Goal: Transaction & Acquisition: Book appointment/travel/reservation

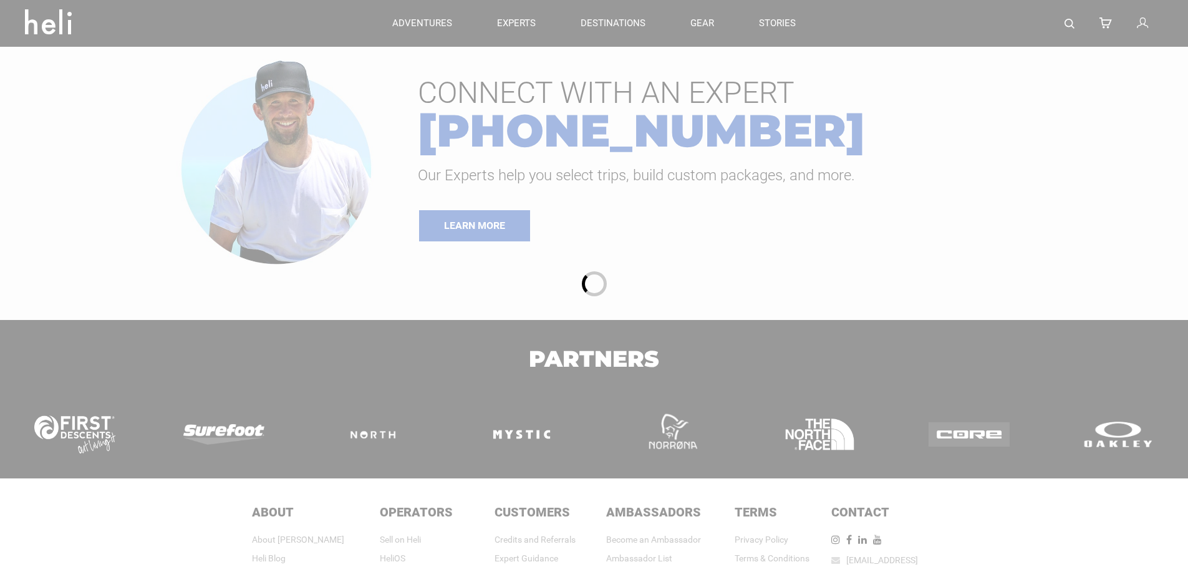
type input "Heli Skiing"
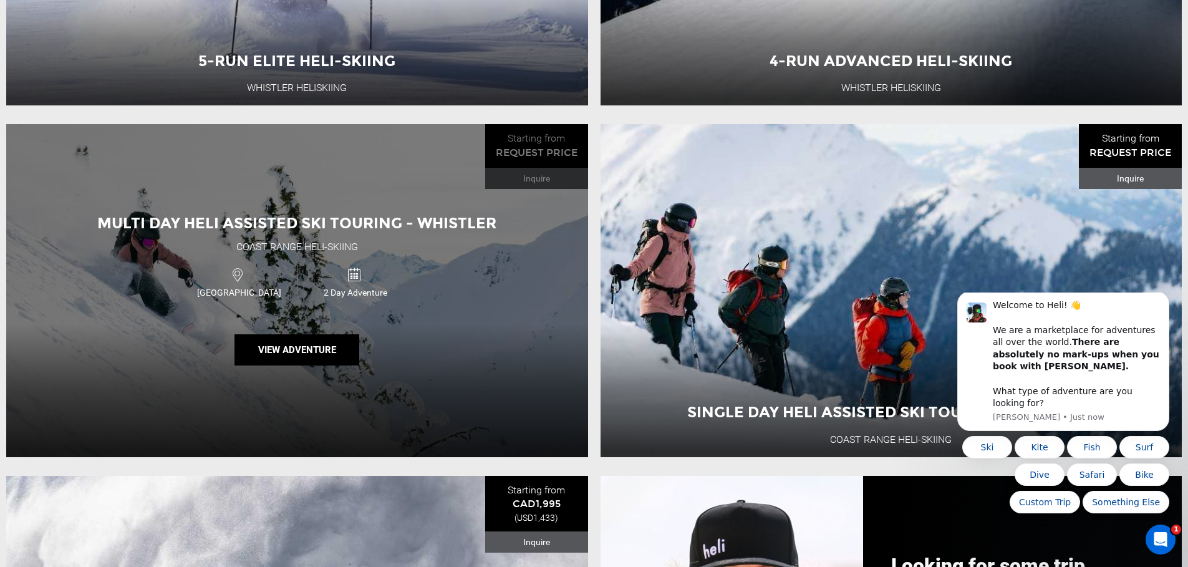
scroll to position [787, 0]
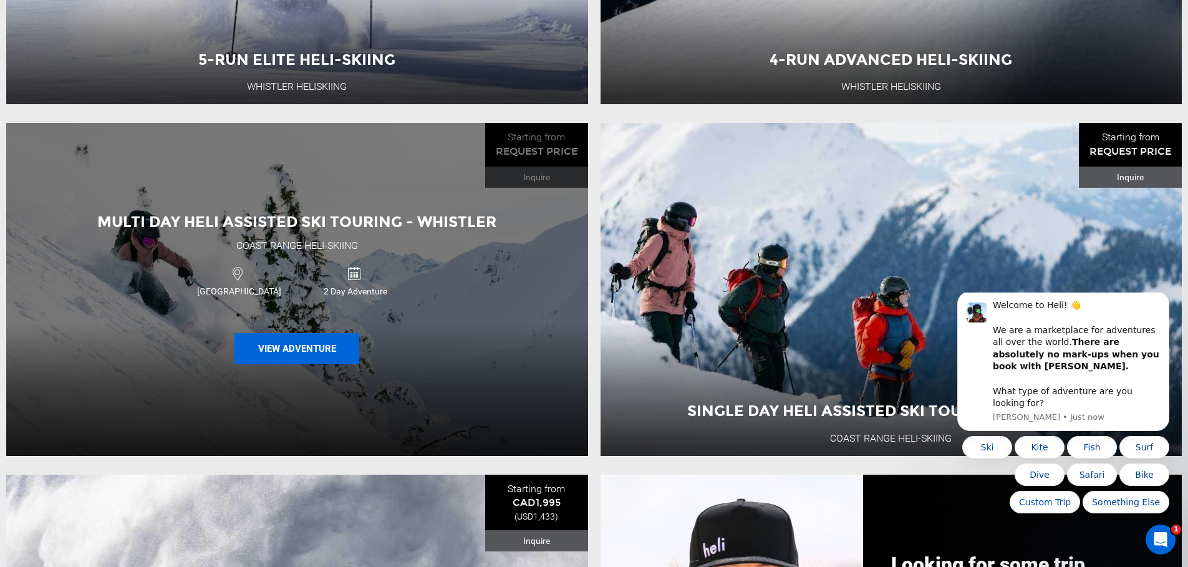
click at [301, 355] on button "View Adventure" at bounding box center [296, 348] width 125 height 31
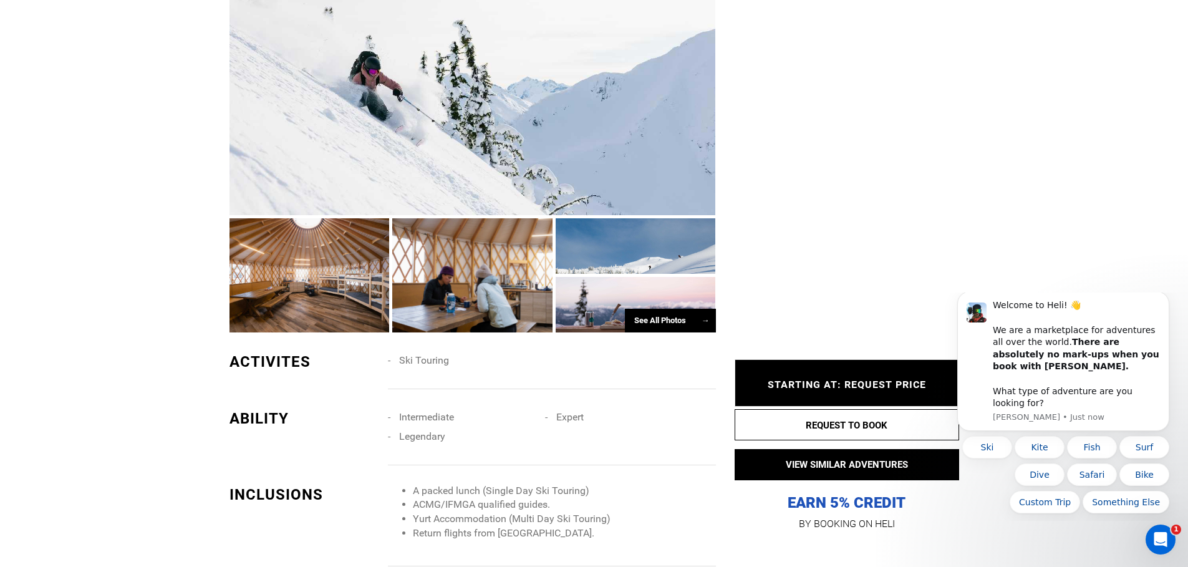
scroll to position [786, 0]
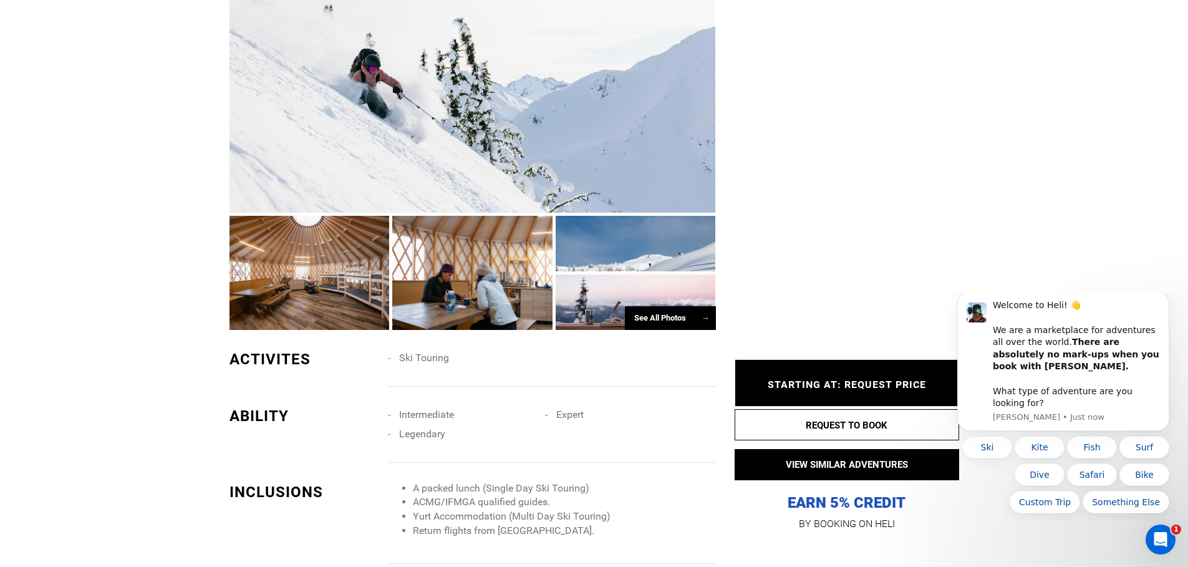
click at [851, 384] on span "STARTING AT: REQUEST PRICE" at bounding box center [847, 385] width 158 height 12
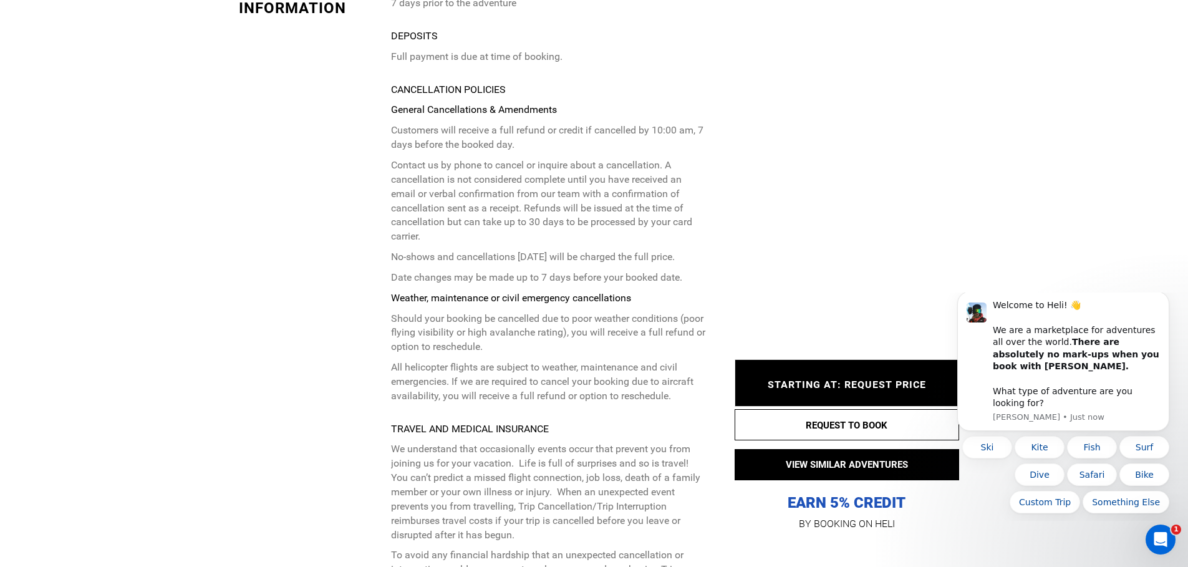
scroll to position [2737, 0]
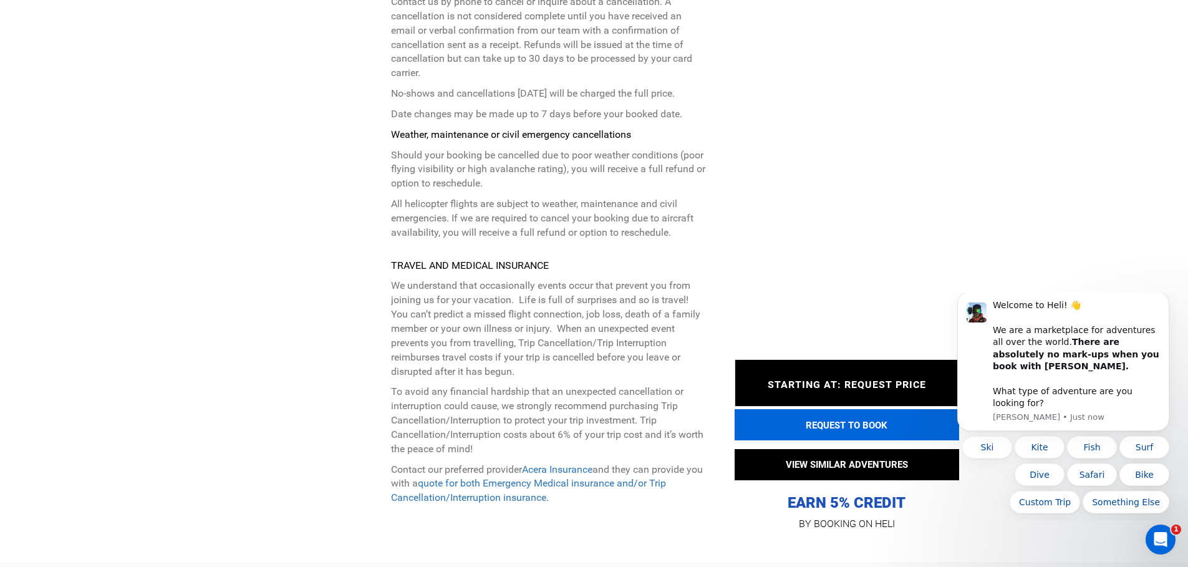
click at [788, 418] on button "REQUEST TO BOOK" at bounding box center [847, 424] width 225 height 31
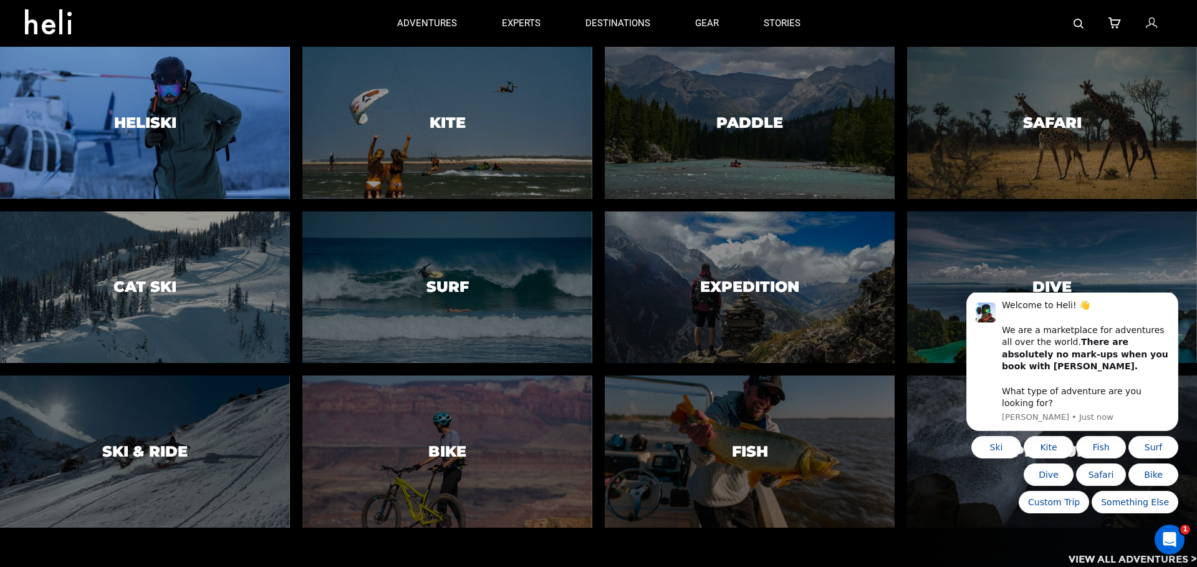
click at [239, 79] on div at bounding box center [145, 123] width 296 height 155
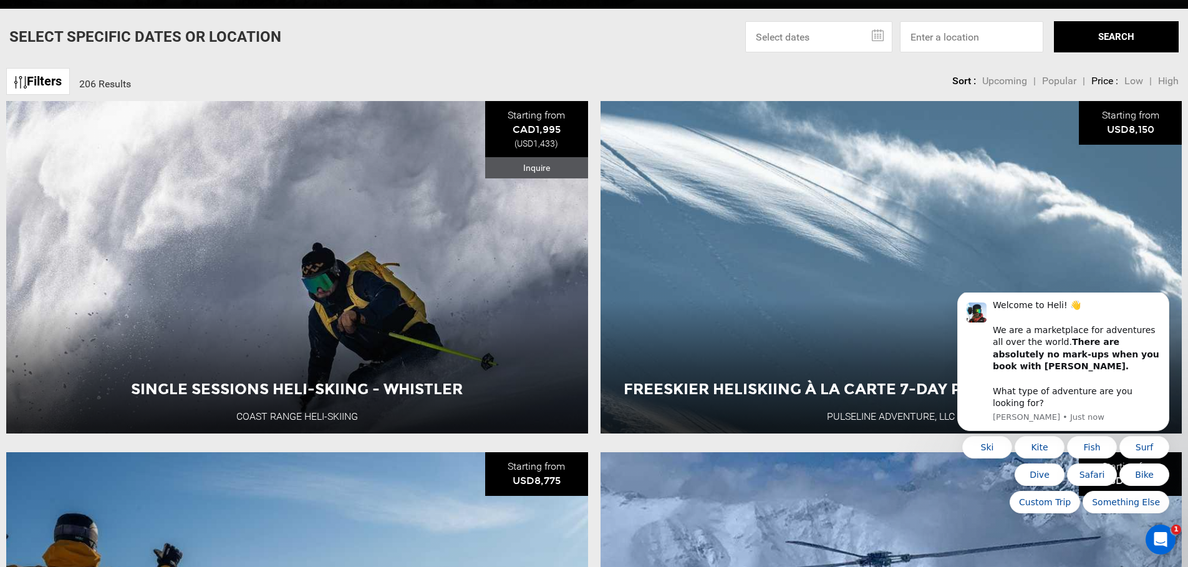
scroll to position [534, 0]
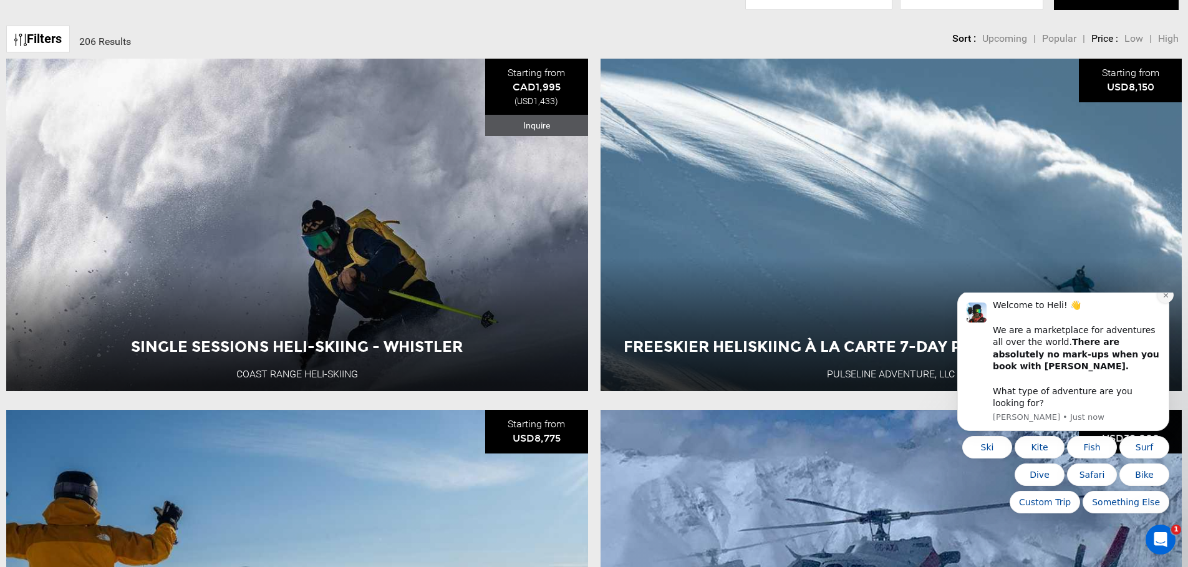
click at [1162, 299] on icon "Dismiss notification" at bounding box center [1165, 295] width 7 height 7
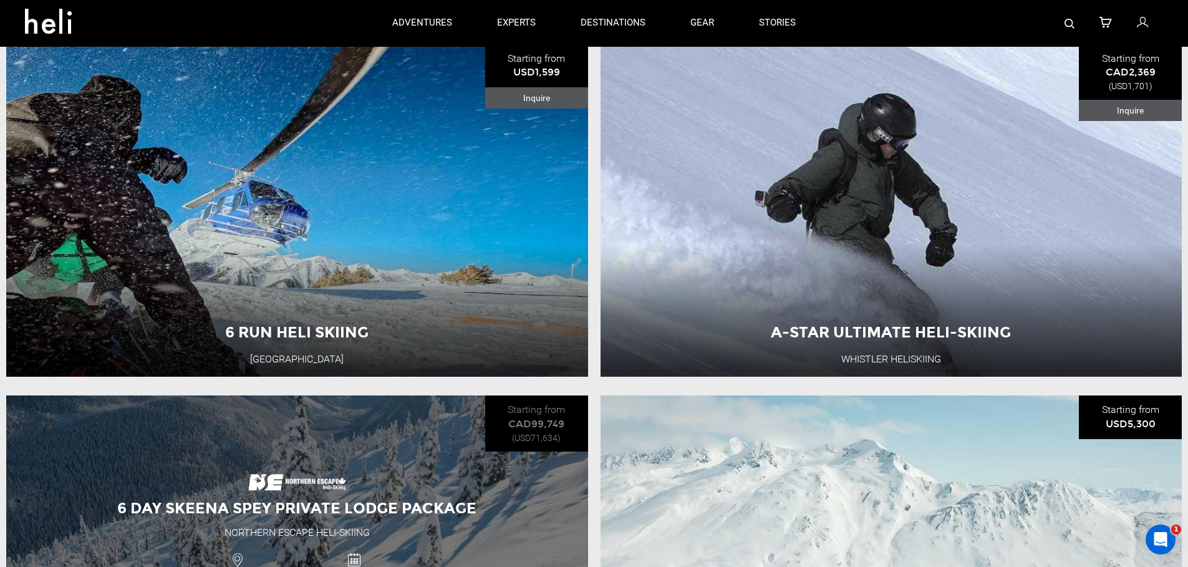
scroll to position [3678, 0]
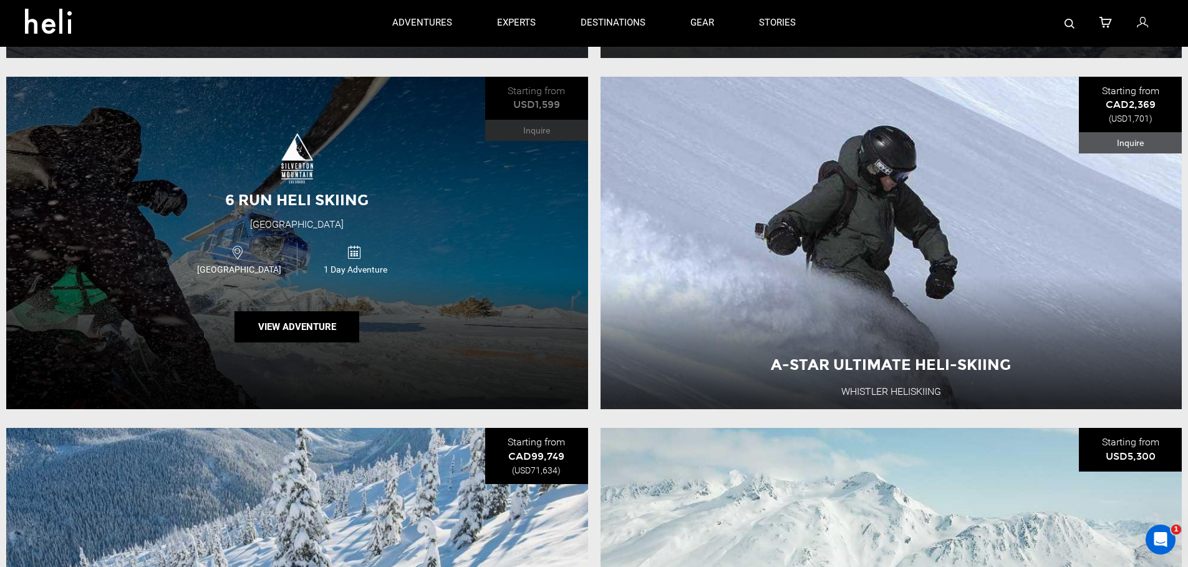
click at [471, 312] on div "6 Run Heli Skiing [GEOGRAPHIC_DATA] [GEOGRAPHIC_DATA] 1 Day Adventure View Adve…" at bounding box center [297, 243] width 582 height 332
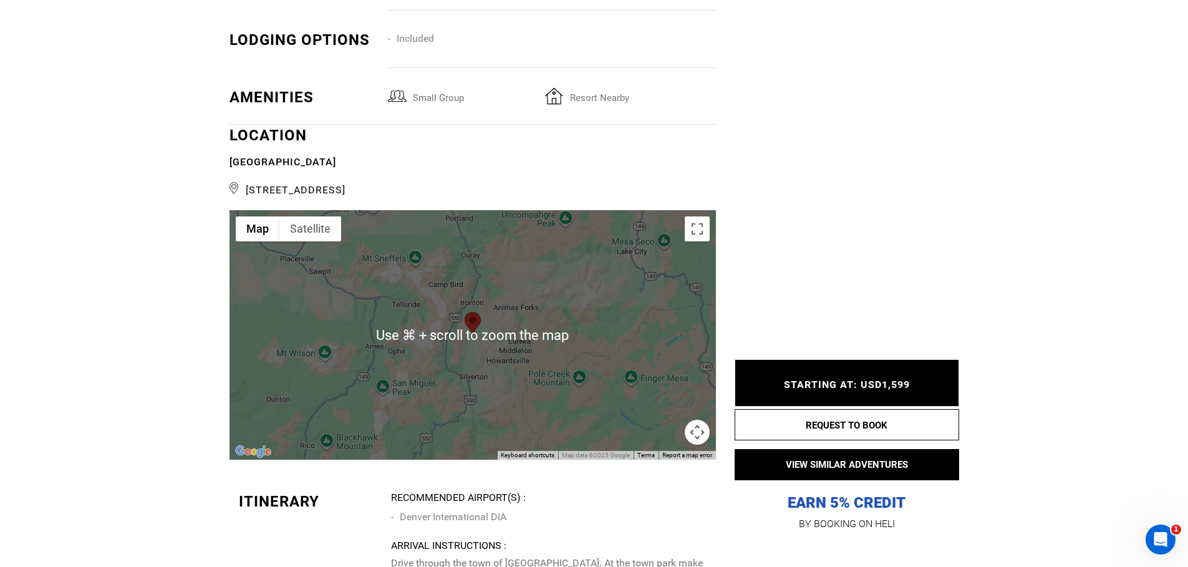
scroll to position [1968, 0]
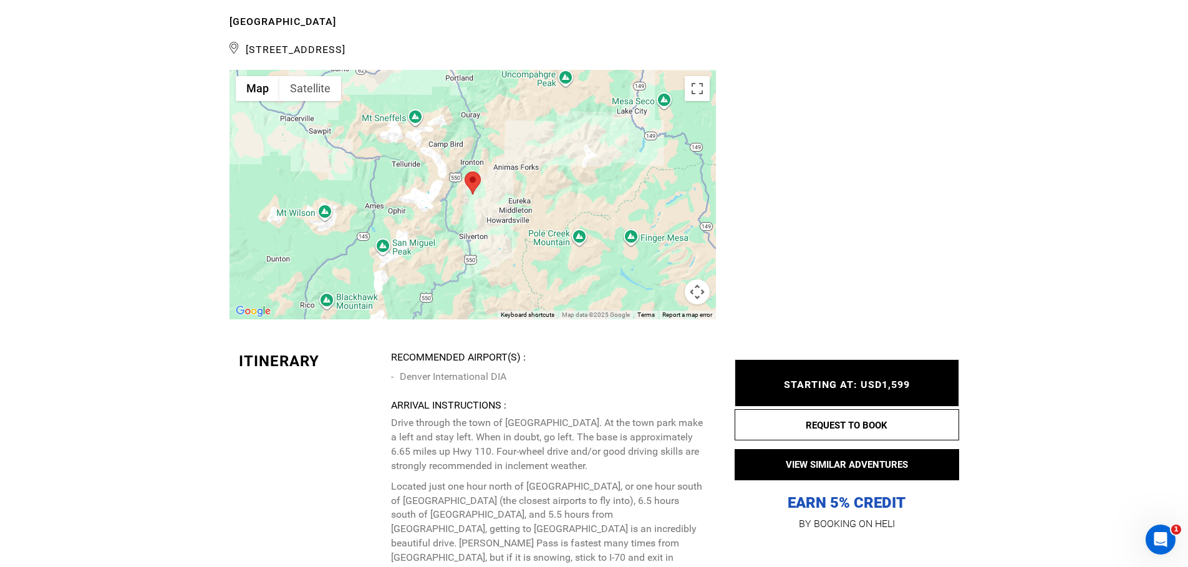
click at [710, 94] on div at bounding box center [472, 194] width 486 height 249
click at [703, 93] on button "Toggle fullscreen view" at bounding box center [697, 88] width 25 height 25
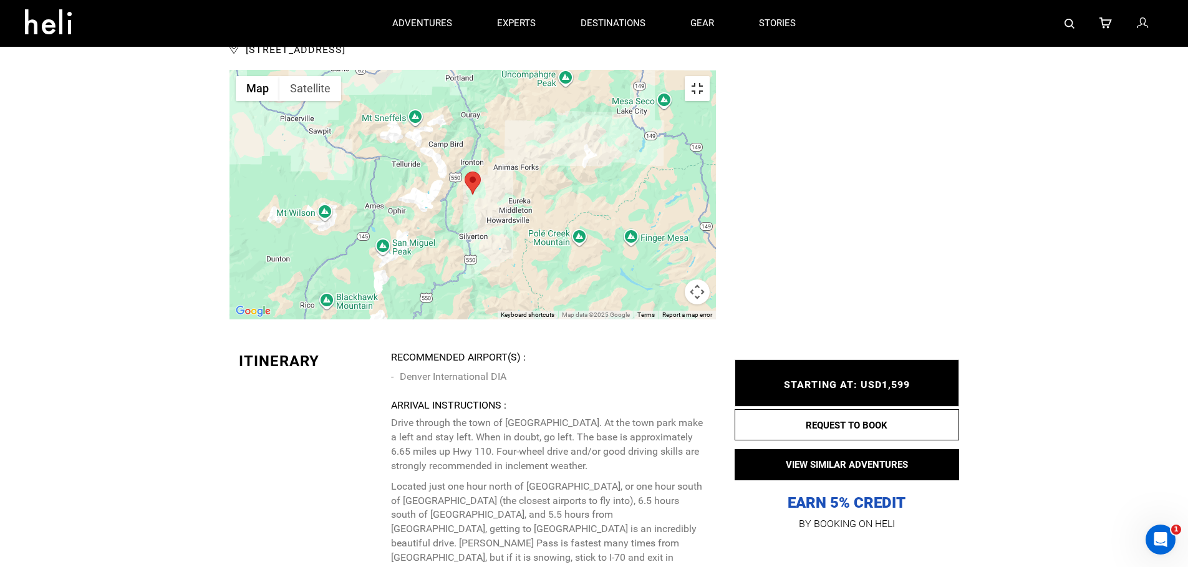
scroll to position [0, 0]
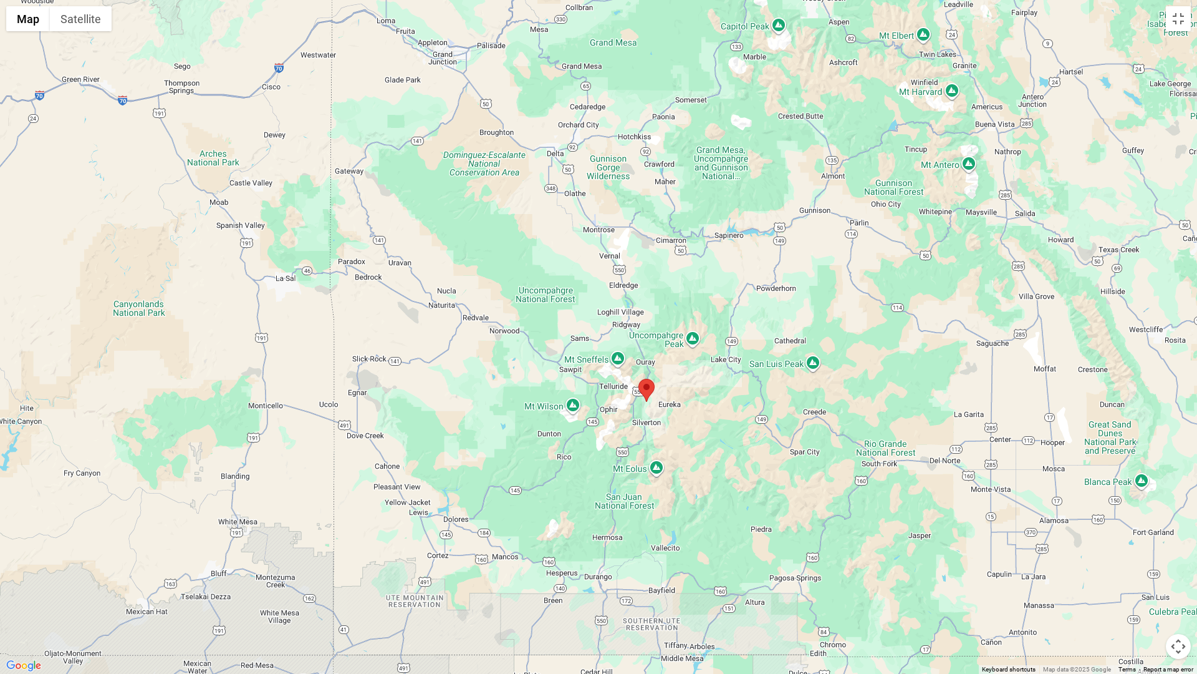
drag, startPoint x: 695, startPoint y: 430, endPoint x: 681, endPoint y: 400, distance: 32.4
click at [681, 400] on div at bounding box center [598, 337] width 1197 height 674
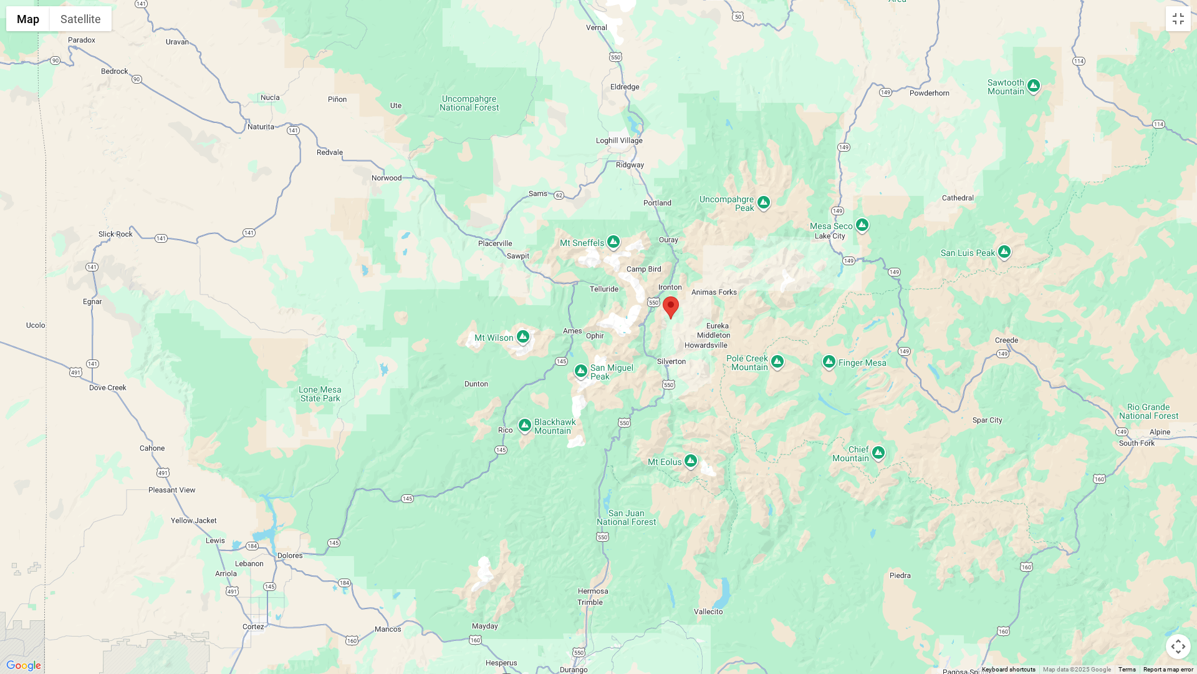
click at [750, 510] on div at bounding box center [598, 337] width 1197 height 674
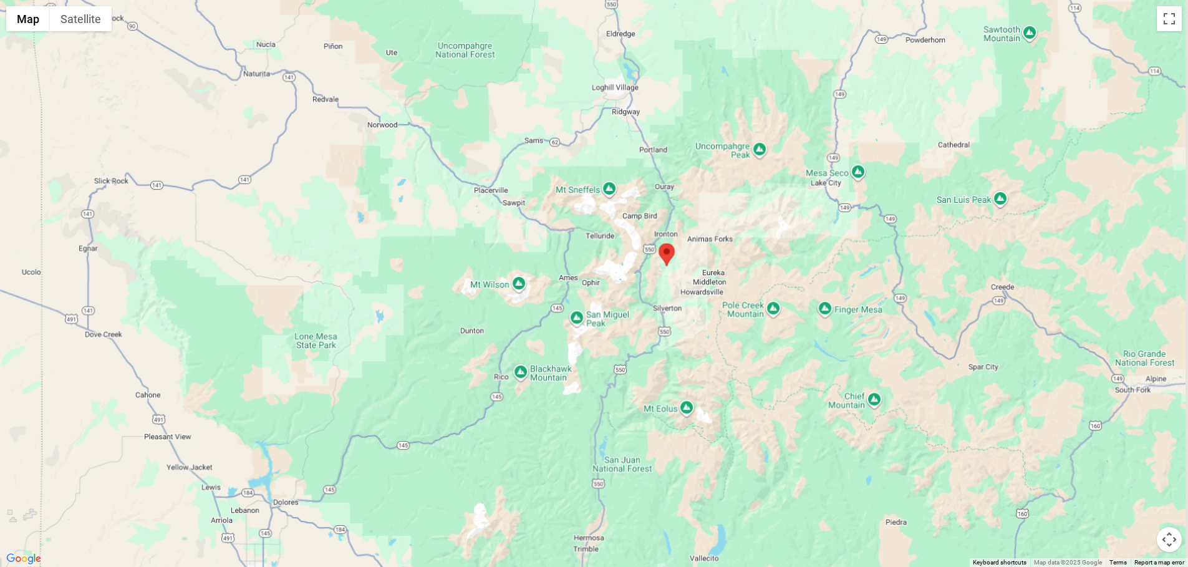
scroll to position [138, 0]
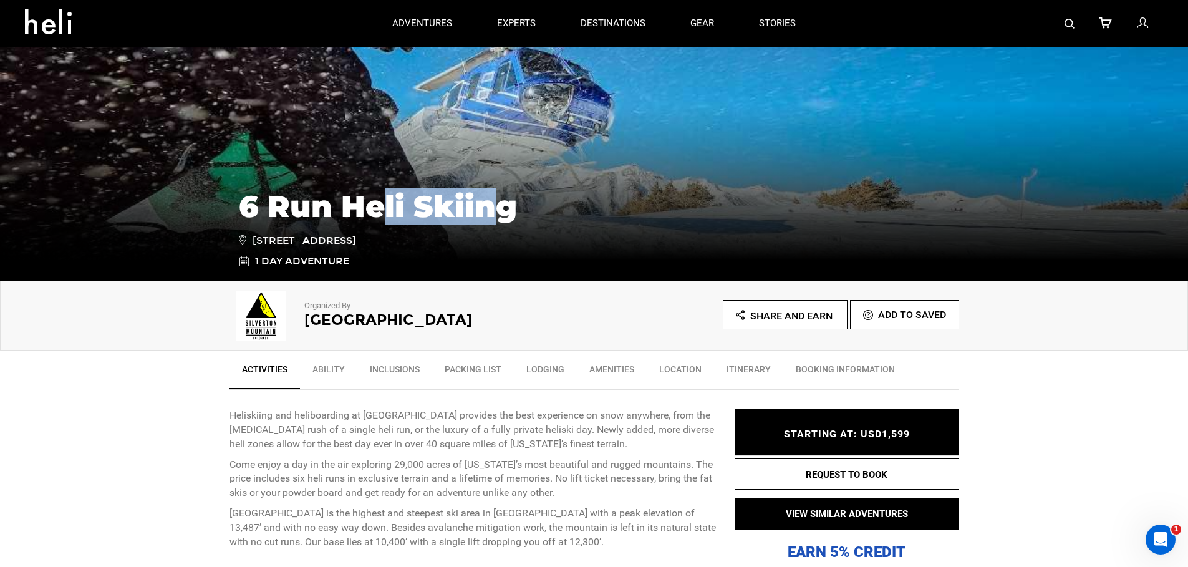
drag, startPoint x: 433, startPoint y: 182, endPoint x: 412, endPoint y: 181, distance: 21.8
click at [385, 190] on h1 "6 Run Heli Skiing" at bounding box center [594, 207] width 711 height 34
drag, startPoint x: 432, startPoint y: 185, endPoint x: 529, endPoint y: 188, distance: 96.7
click at [529, 190] on h1 "6 Run Heli Skiing" at bounding box center [594, 207] width 711 height 34
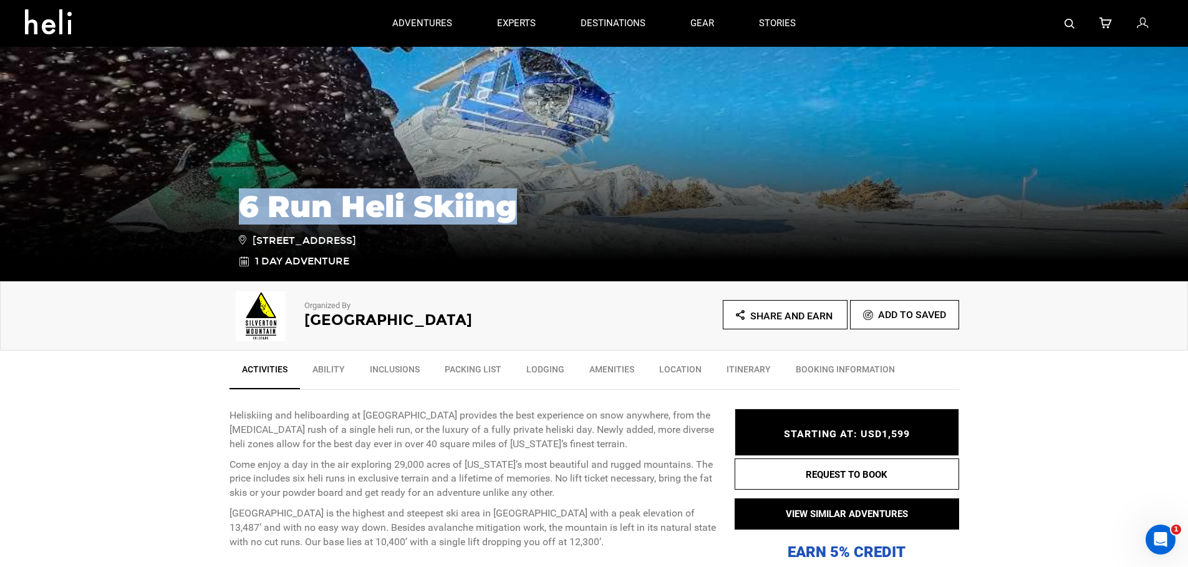
drag, startPoint x: 511, startPoint y: 190, endPoint x: 211, endPoint y: 193, distance: 300.0
click at [205, 195] on div "6 Run Heli Skiing [STREET_ADDRESS] 1 Day Adventure" at bounding box center [594, 187] width 1188 height 187
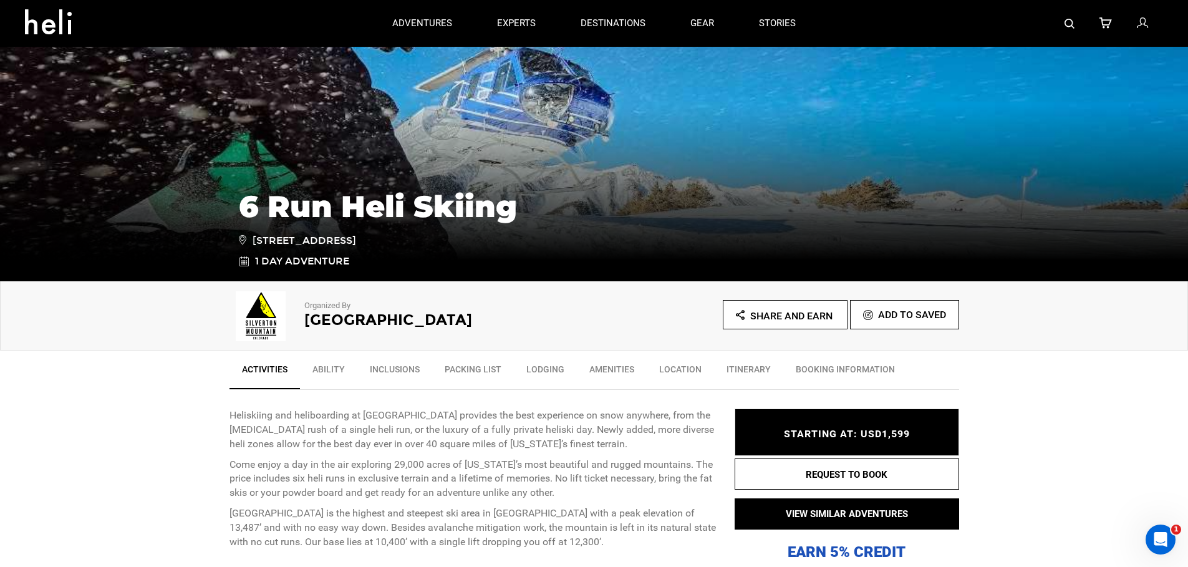
drag, startPoint x: 211, startPoint y: 193, endPoint x: 311, endPoint y: 173, distance: 101.3
click at [216, 193] on div "6 Run Heli Skiing [STREET_ADDRESS] 1 Day Adventure" at bounding box center [594, 187] width 1188 height 187
